Goal: Check status

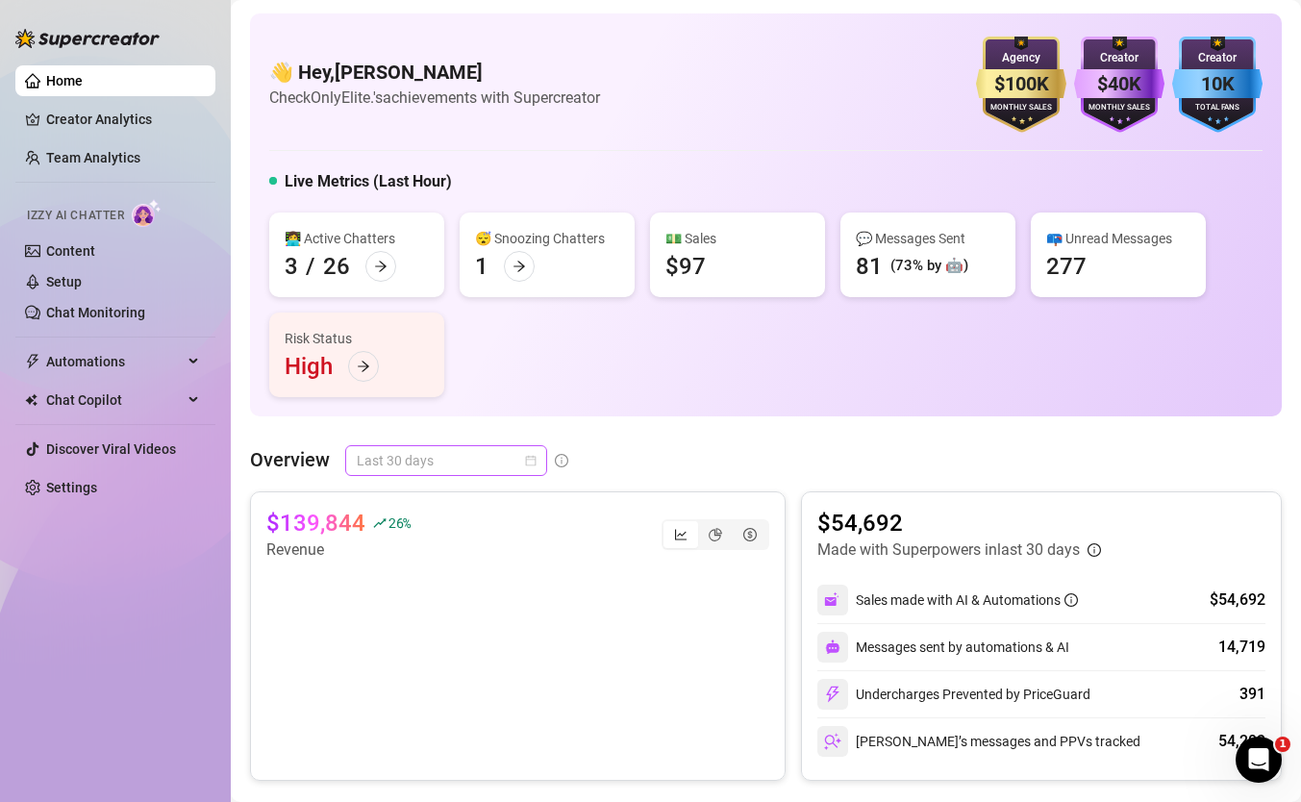
click at [506, 457] on span "Last 30 days" at bounding box center [446, 460] width 179 height 29
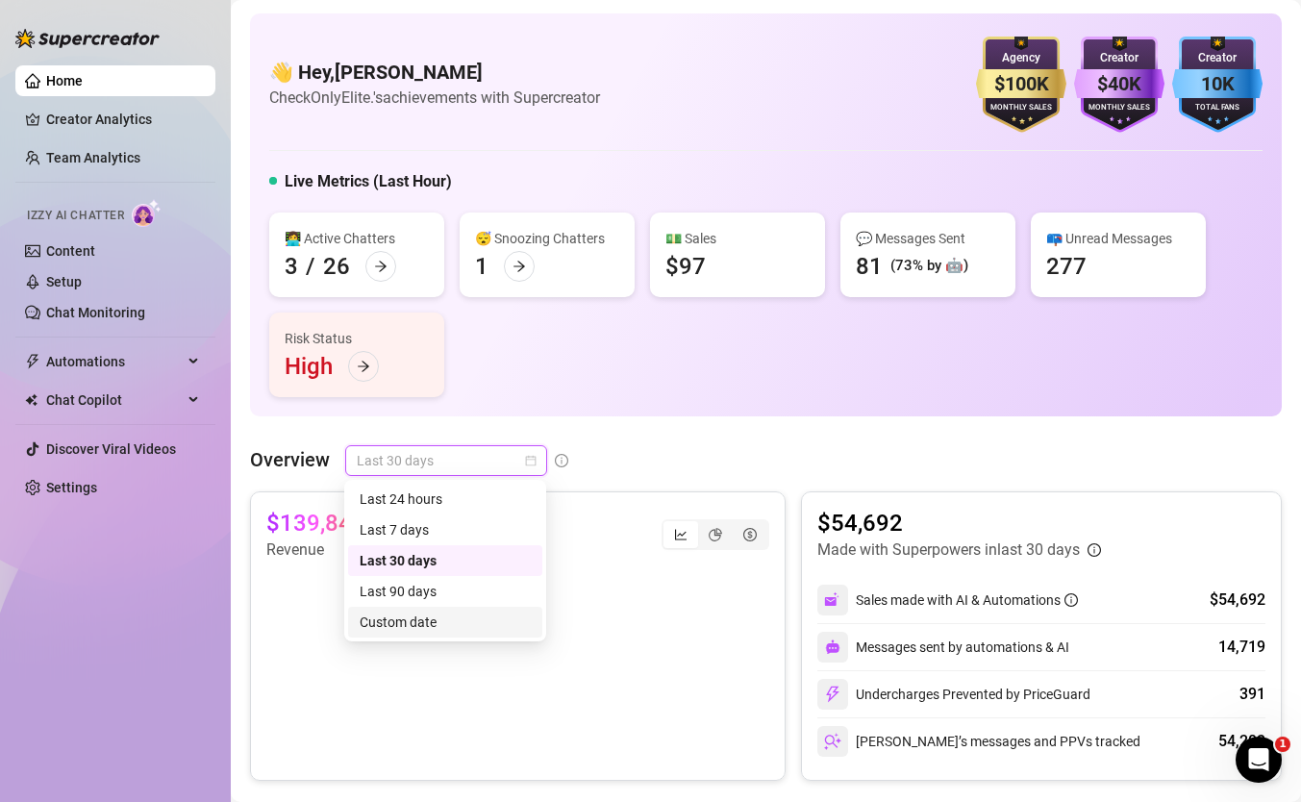
click at [492, 631] on div "Custom date" at bounding box center [445, 622] width 171 height 21
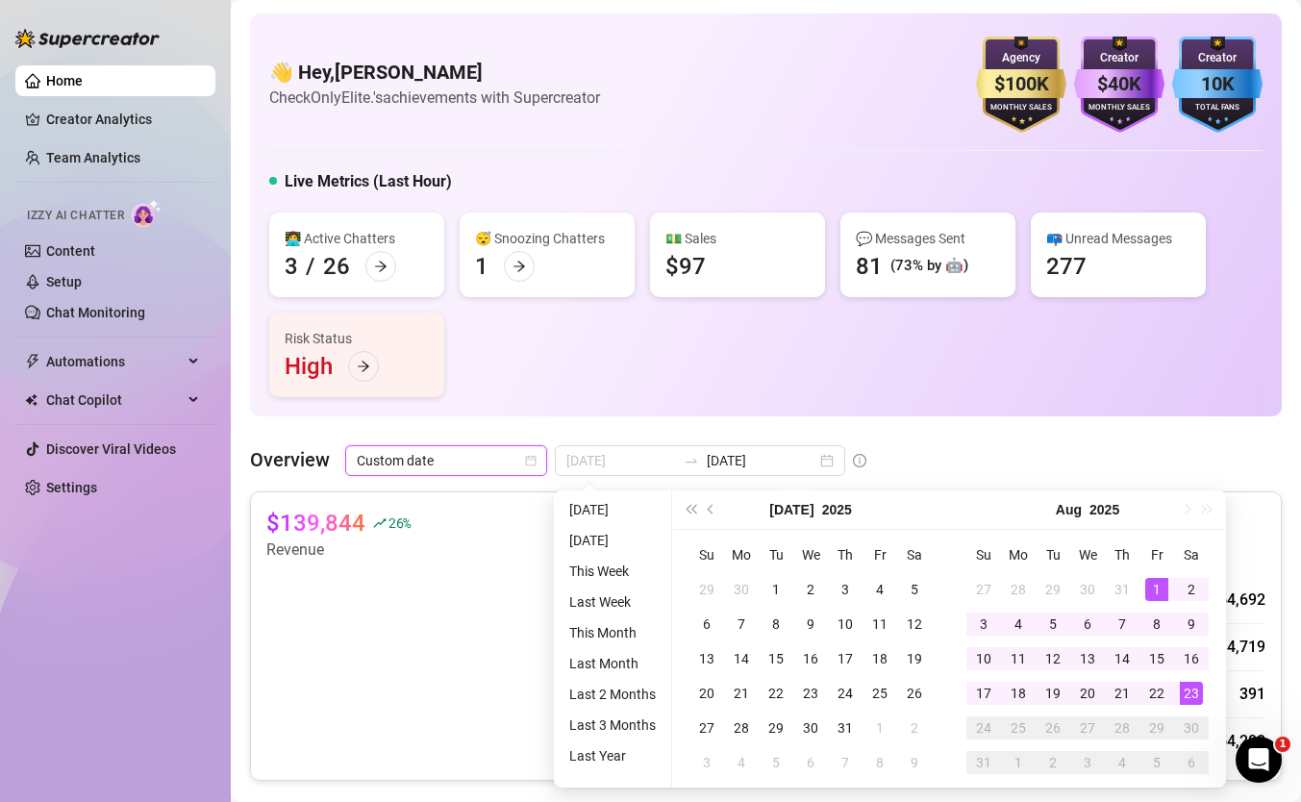
type input "2025-08-01"
click at [1157, 584] on div "1" at bounding box center [1156, 589] width 23 height 23
type input "[DATE]"
click at [1189, 691] on div "23" at bounding box center [1191, 693] width 23 height 23
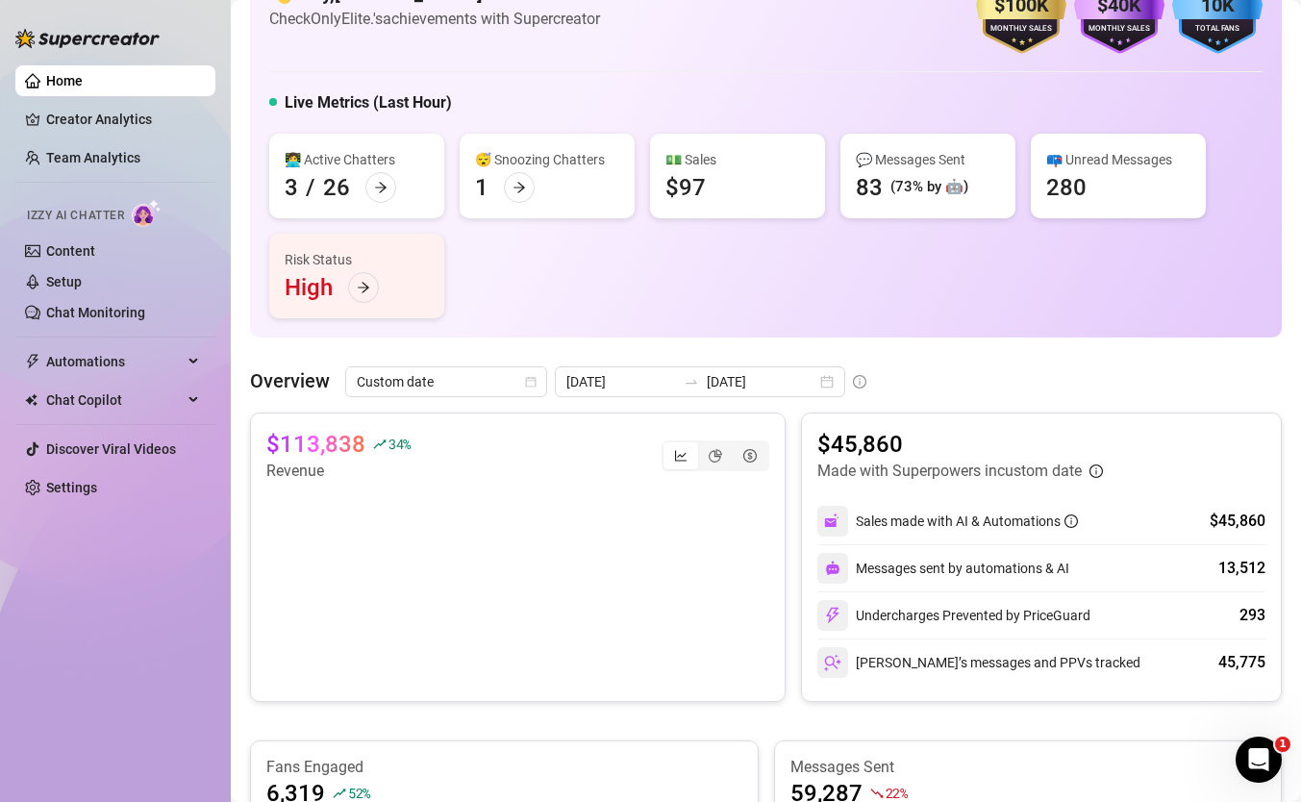
scroll to position [76, 0]
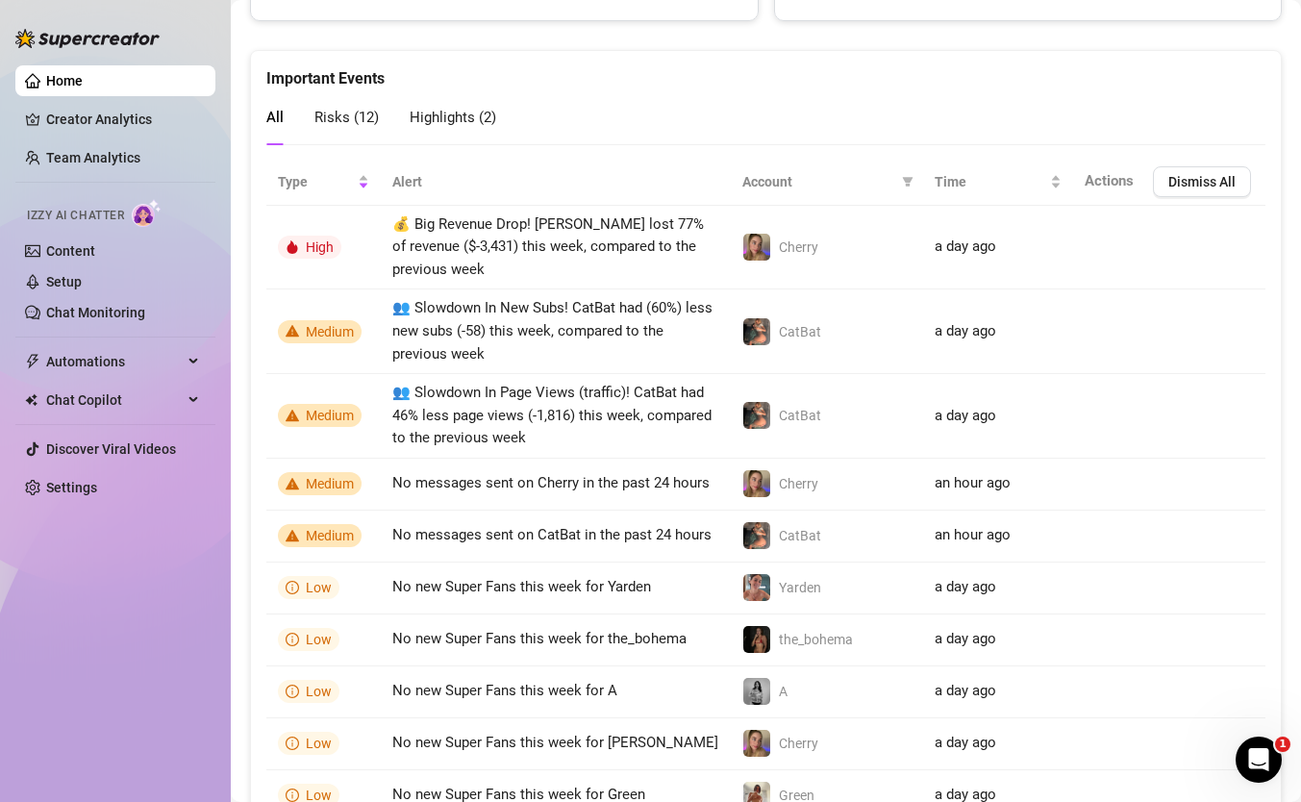
scroll to position [1207, 0]
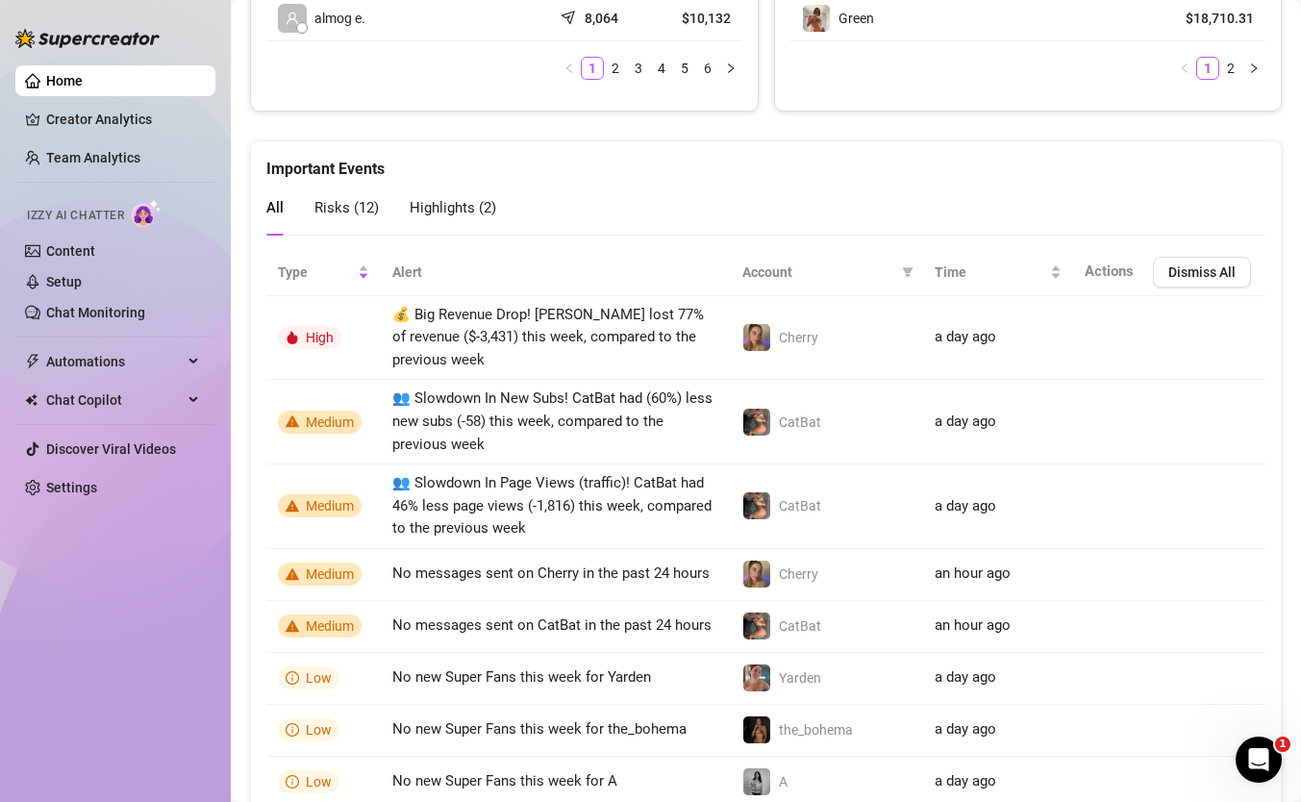
click at [421, 204] on span "Highlights ( 2 )" at bounding box center [453, 207] width 87 height 17
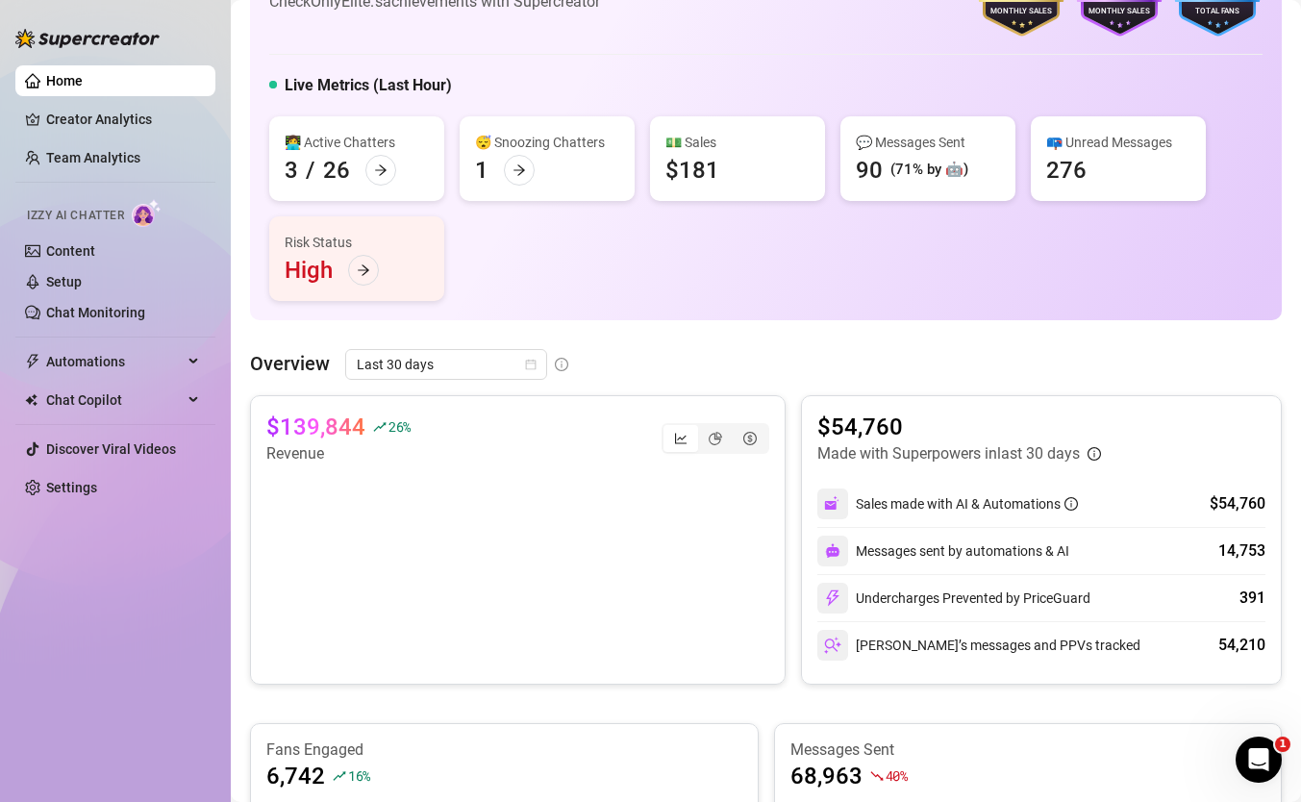
scroll to position [0, 0]
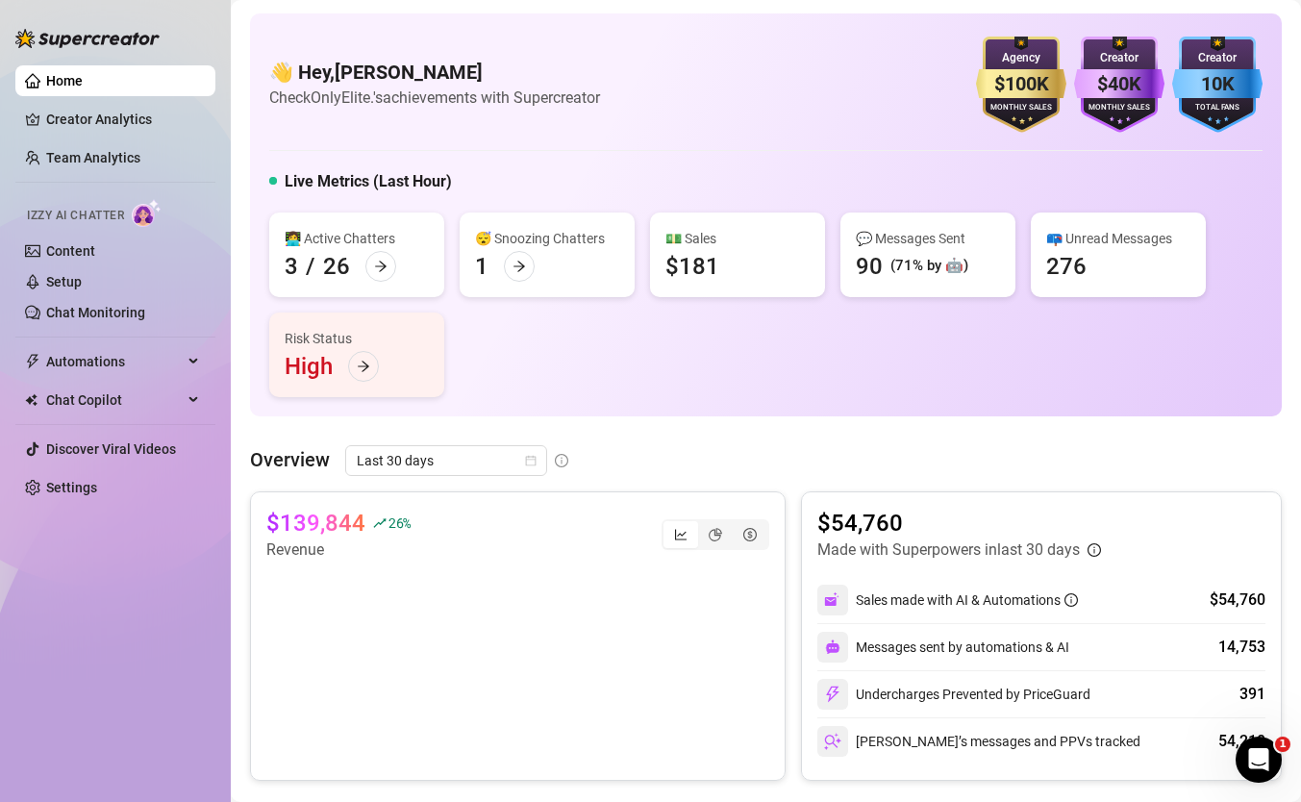
click at [918, 61] on div "👋 Hey, [PERSON_NAME] Check OnlyElite.'s achievements with Supercreator $100K Ag…" at bounding box center [765, 85] width 993 height 96
click at [1017, 61] on div "Agency" at bounding box center [1021, 58] width 90 height 18
click at [492, 452] on span "Last 30 days" at bounding box center [446, 460] width 179 height 29
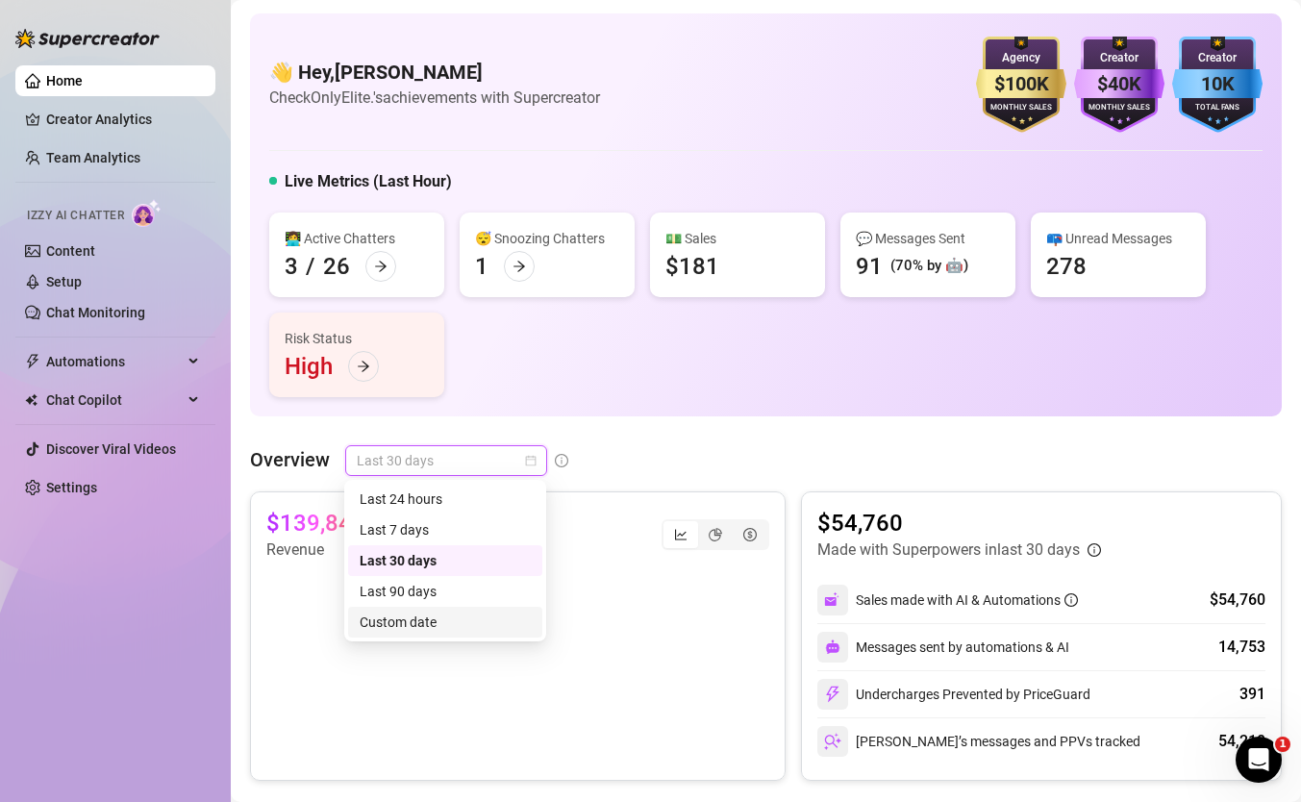
click at [480, 614] on div "Custom date" at bounding box center [445, 622] width 171 height 21
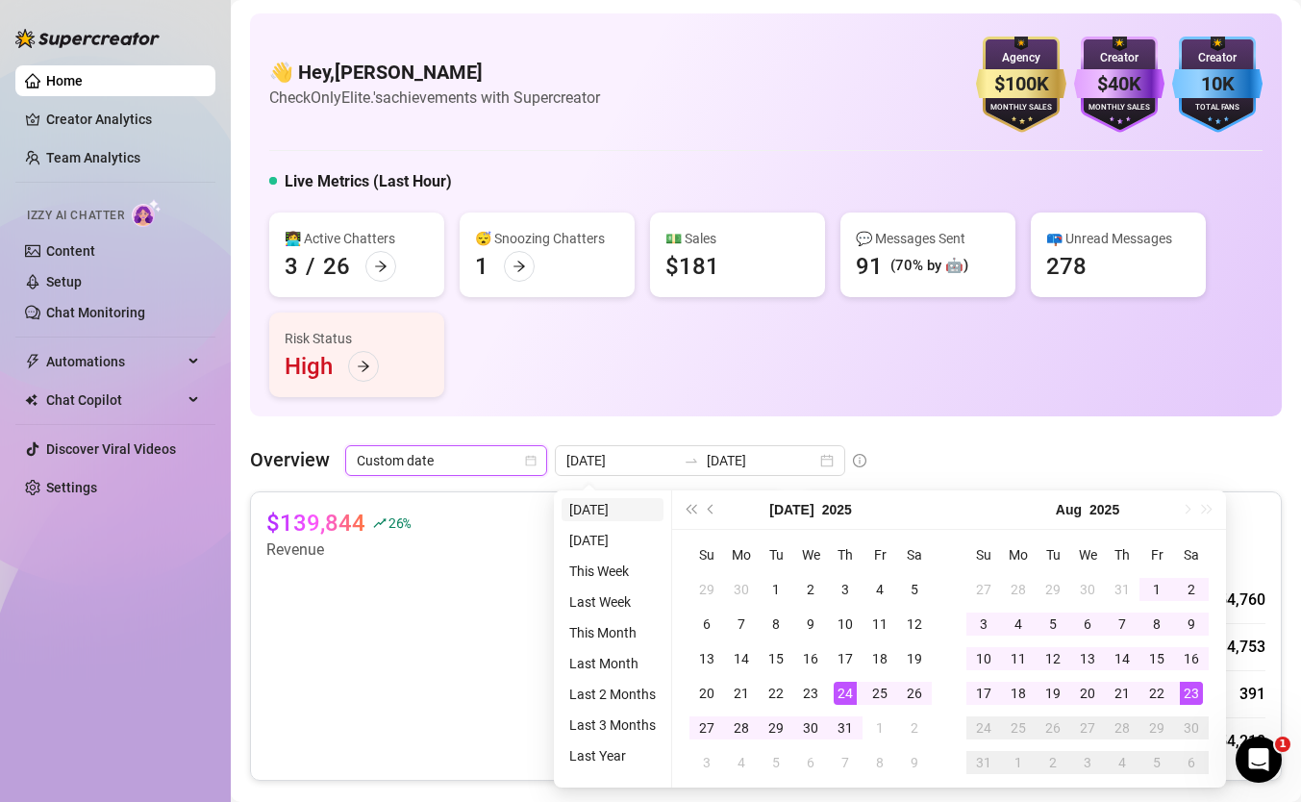
type input "[DATE]"
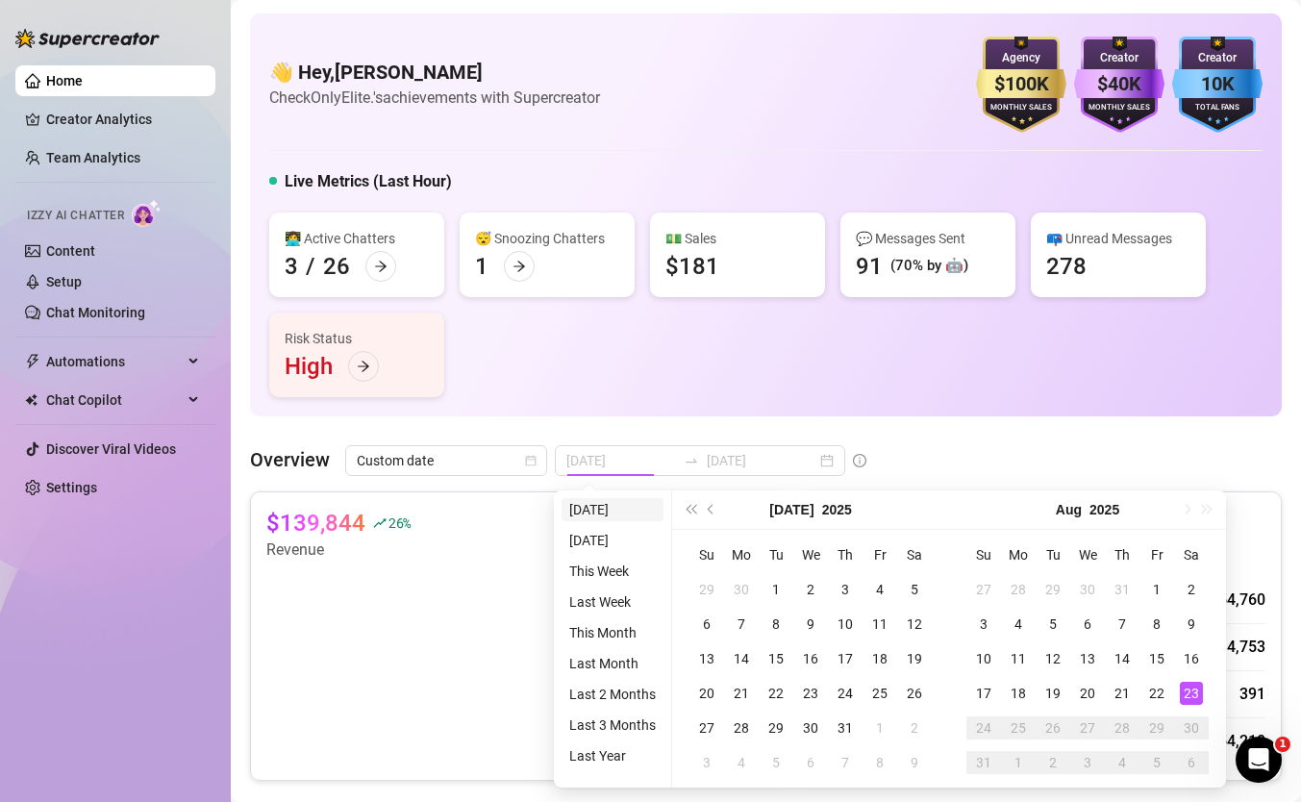
click at [627, 511] on li "[DATE]" at bounding box center [613, 509] width 102 height 23
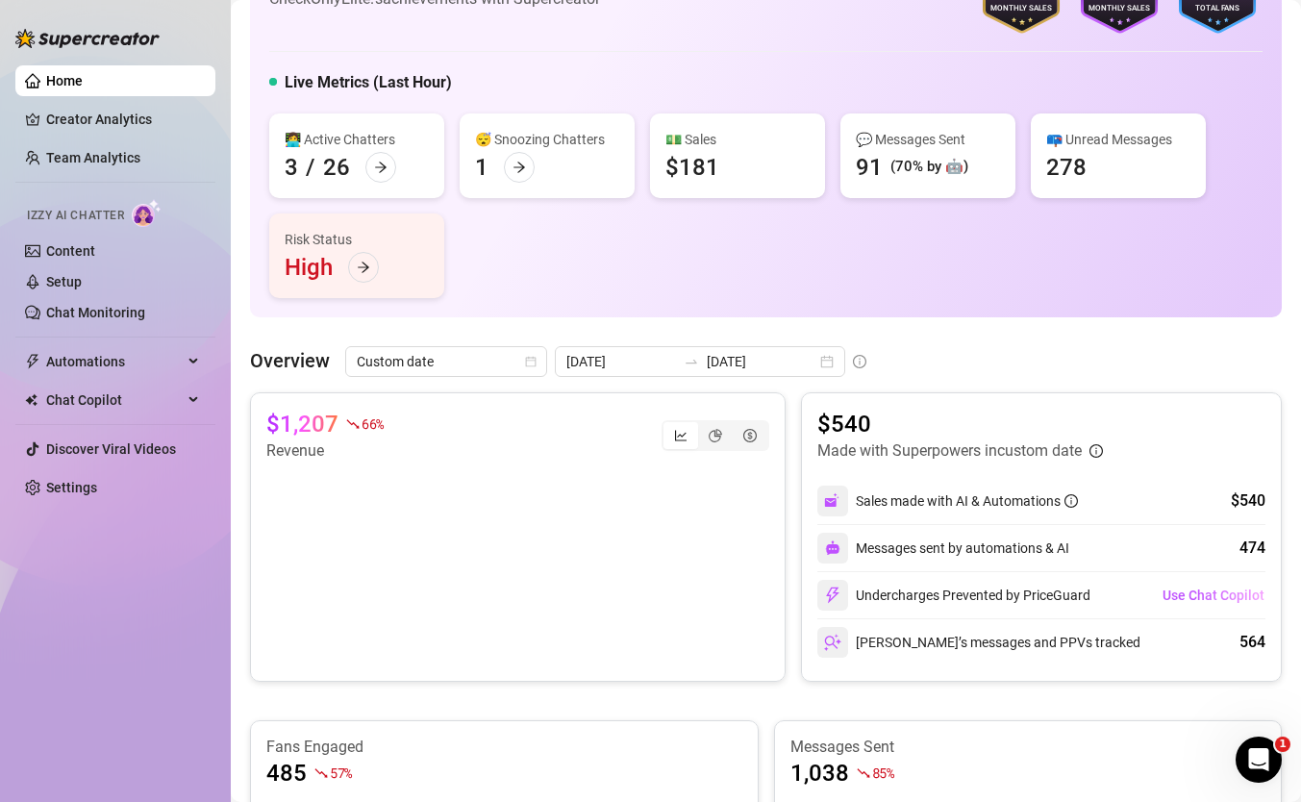
scroll to position [77, 0]
